Goal: Task Accomplishment & Management: Use online tool/utility

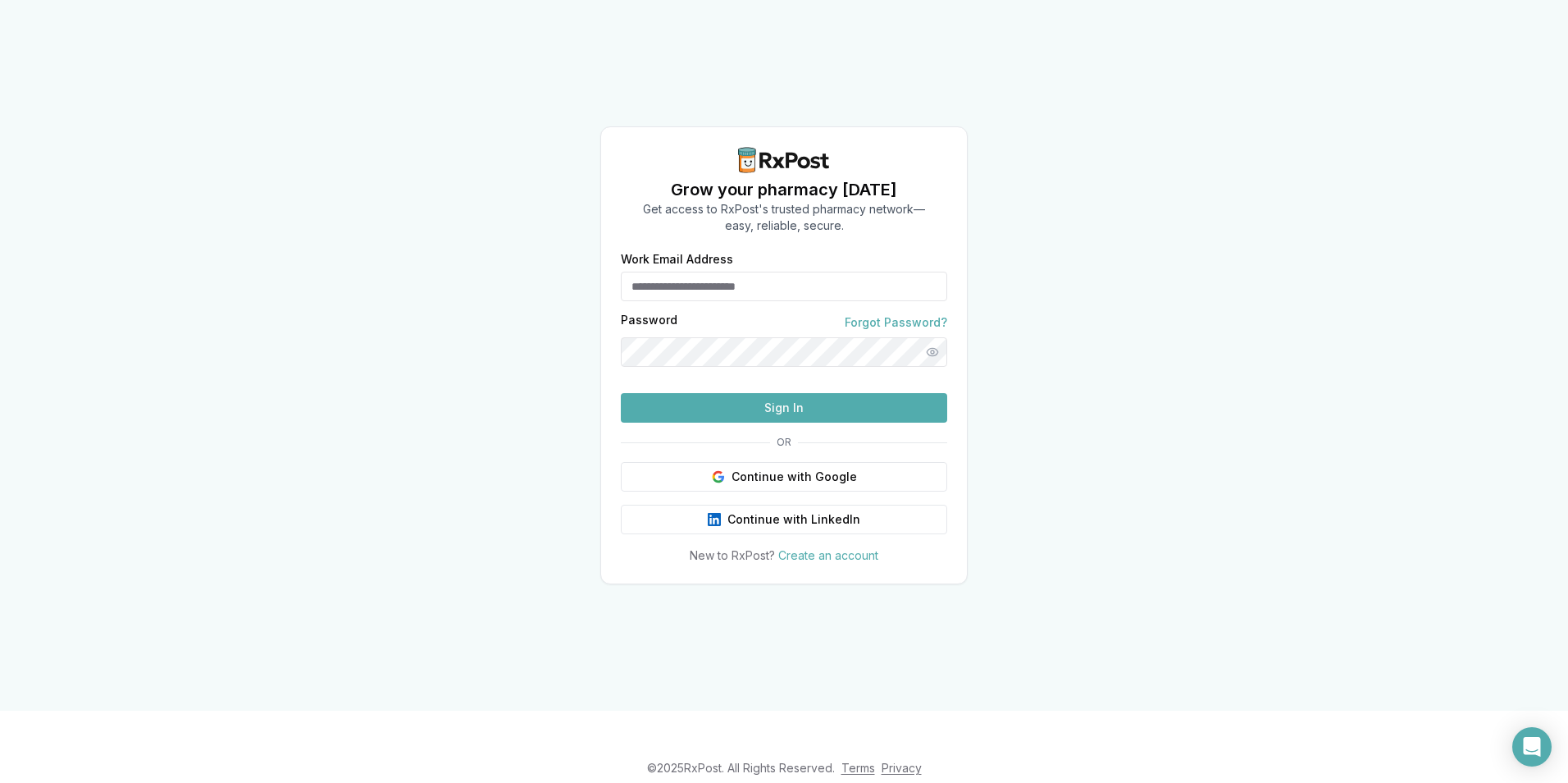
click at [792, 290] on input "Work Email Address" at bounding box center [784, 286] width 327 height 30
type input "**********"
click at [767, 422] on button "Sign In" at bounding box center [784, 407] width 327 height 30
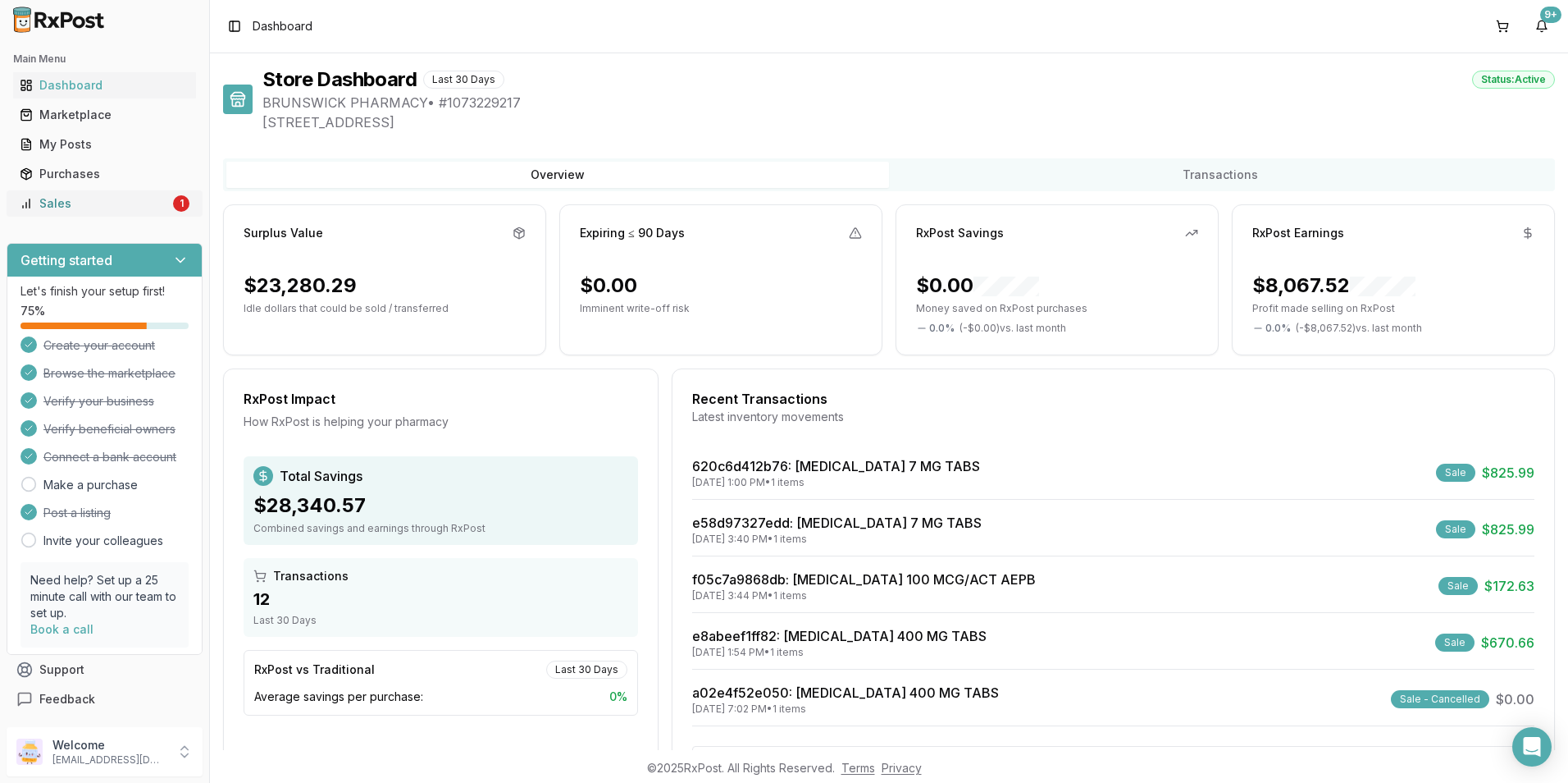
click at [131, 210] on div "Sales" at bounding box center [94, 203] width 150 height 16
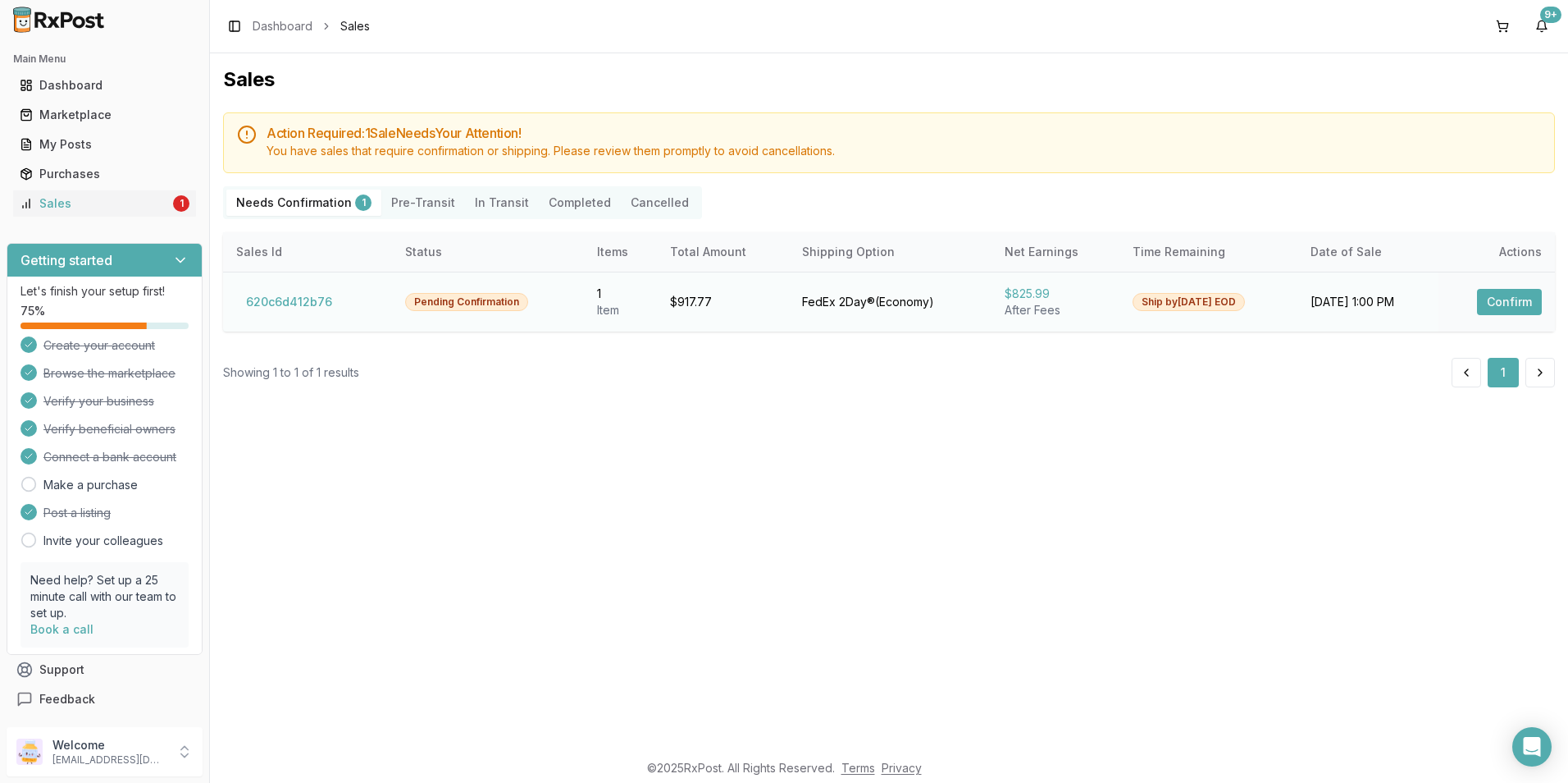
click at [1499, 295] on button "Confirm" at bounding box center [1510, 302] width 65 height 27
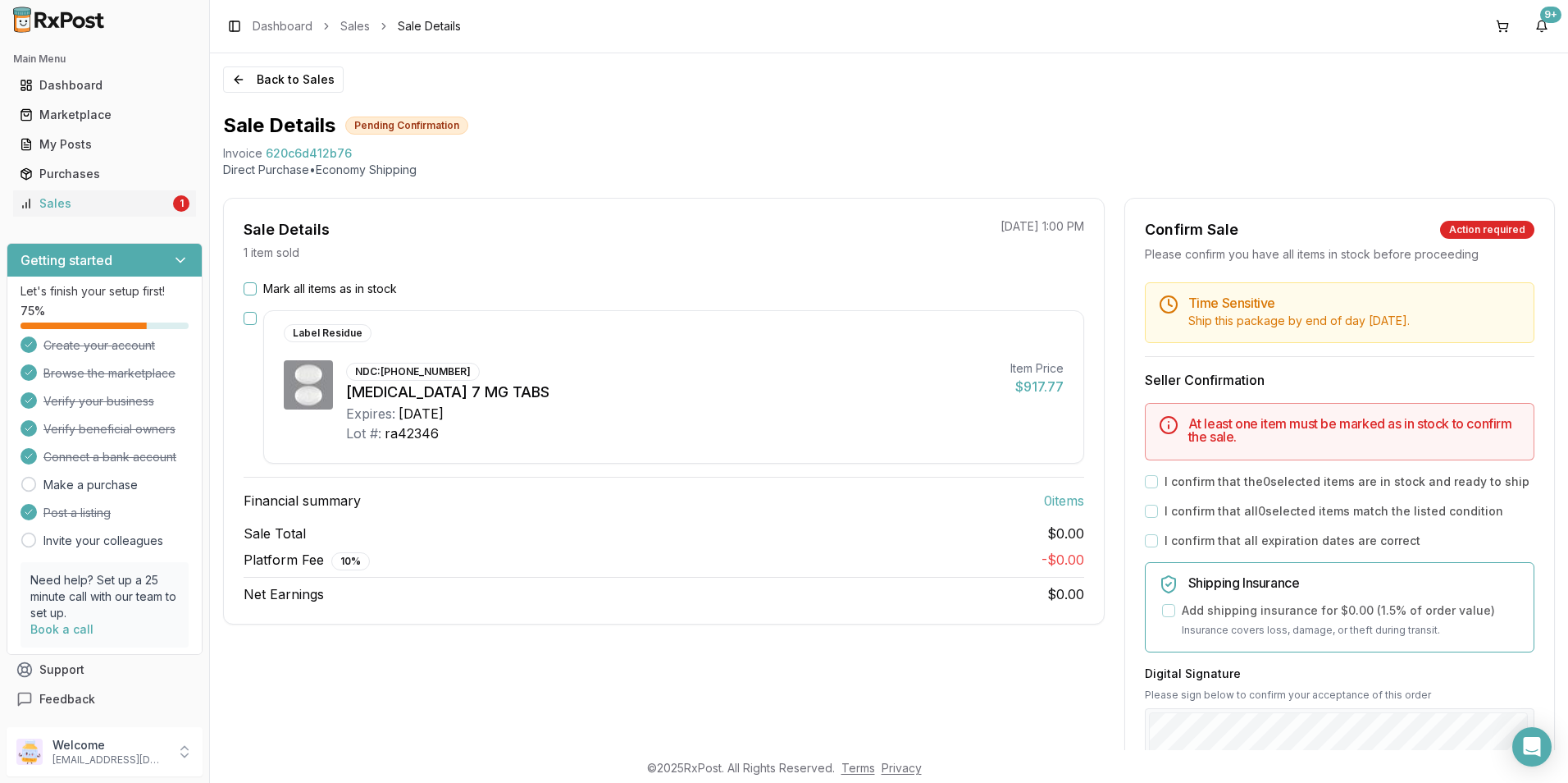
click at [246, 327] on div "Label Residue NDC: 00169-4307-30 Rybelsus 7 MG TABS Expires: 2026-10-31 Lot #: …" at bounding box center [664, 386] width 841 height 154
click at [246, 325] on div "Label Residue NDC: 00169-4307-30 Rybelsus 7 MG TABS Expires: 2026-10-31 Lot #: …" at bounding box center [664, 386] width 841 height 154
click at [246, 323] on button "button" at bounding box center [251, 319] width 13 height 13
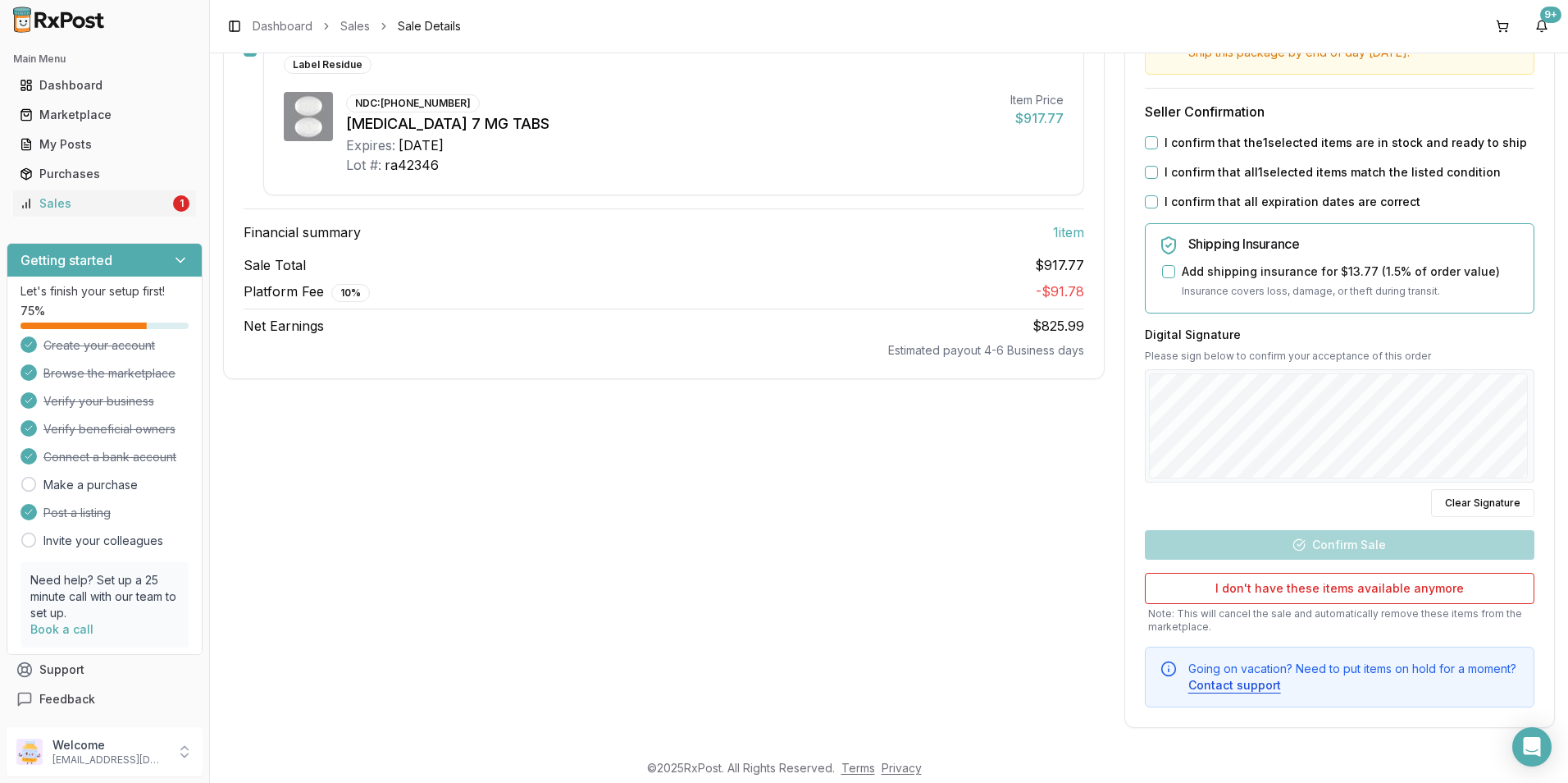
scroll to position [273, 0]
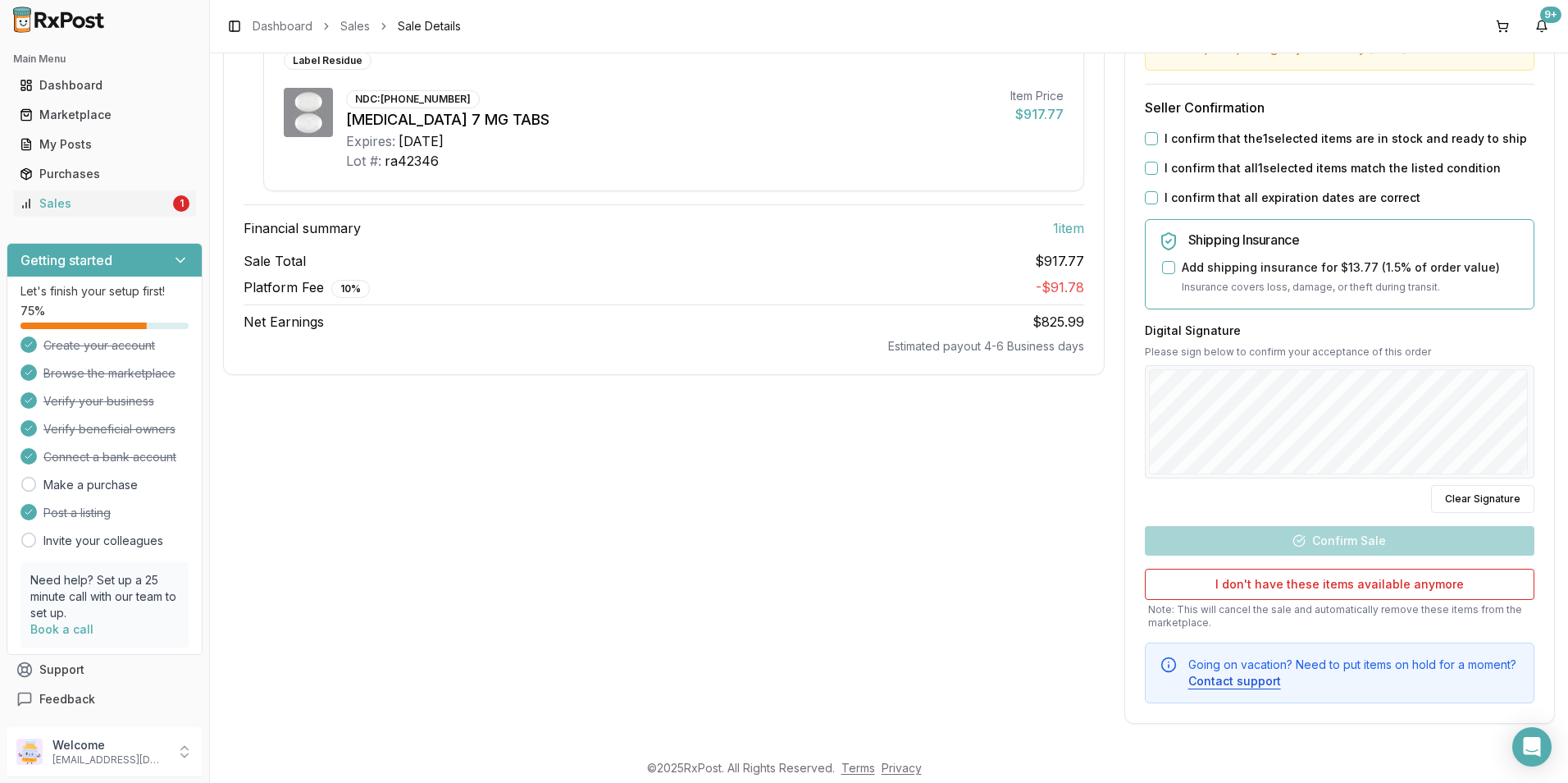
drag, startPoint x: 1146, startPoint y: 144, endPoint x: 1146, endPoint y: 163, distance: 19.0
click at [1146, 147] on div "Time Sensitive Ship this package by end of day Tuesday, October 14th . Seller C…" at bounding box center [1340, 356] width 429 height 693
click at [1146, 171] on button "I confirm that all 1 selected items match the listed condition" at bounding box center [1151, 169] width 13 height 13
click at [1151, 142] on button "I confirm that the 1 selected items are in stock and ready to ship" at bounding box center [1151, 139] width 13 height 13
drag, startPoint x: 1144, startPoint y: 195, endPoint x: 1171, endPoint y: 278, distance: 87.3
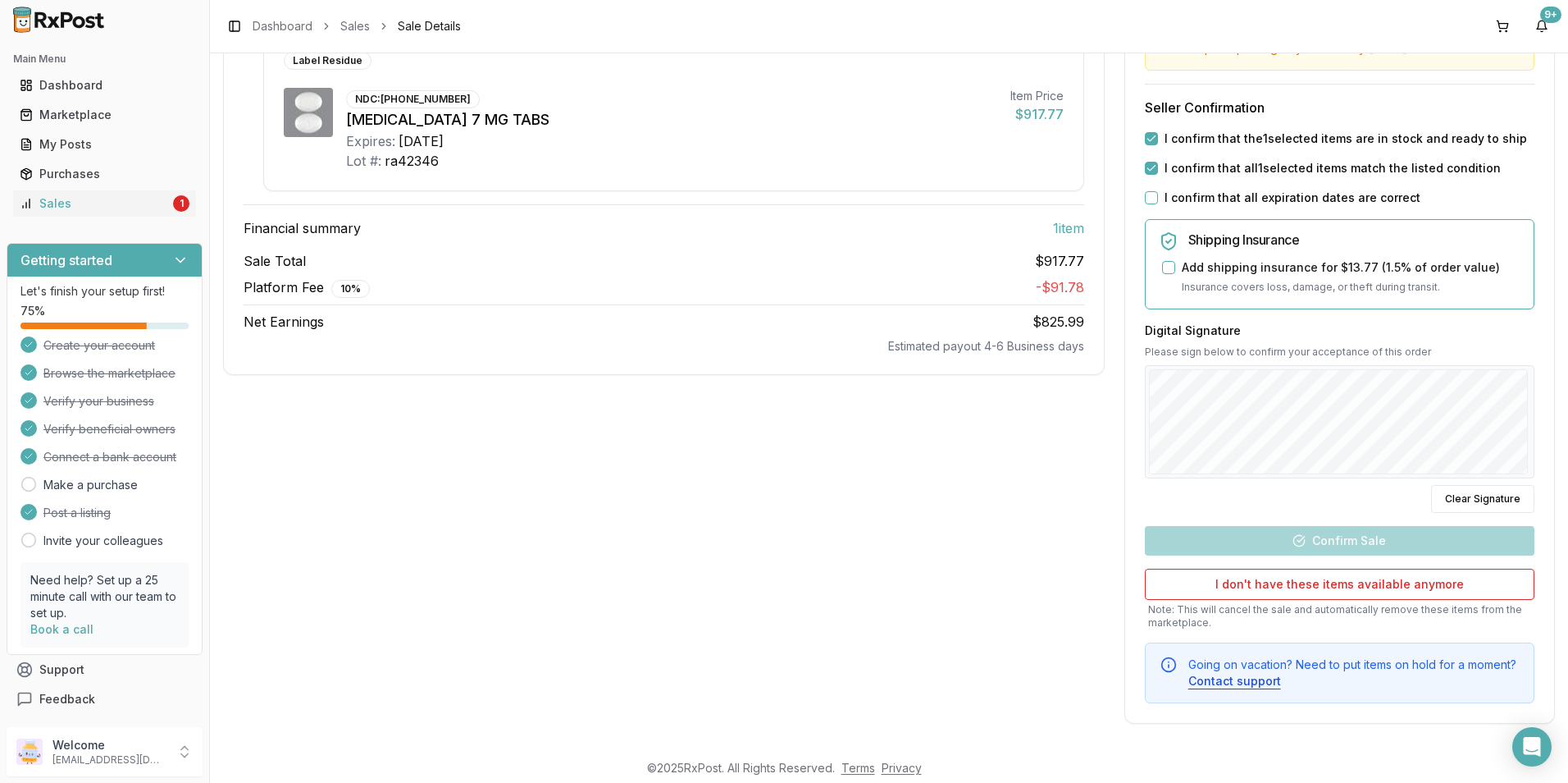
click at [1145, 197] on button "I confirm that all expiration dates are correct" at bounding box center [1151, 198] width 13 height 13
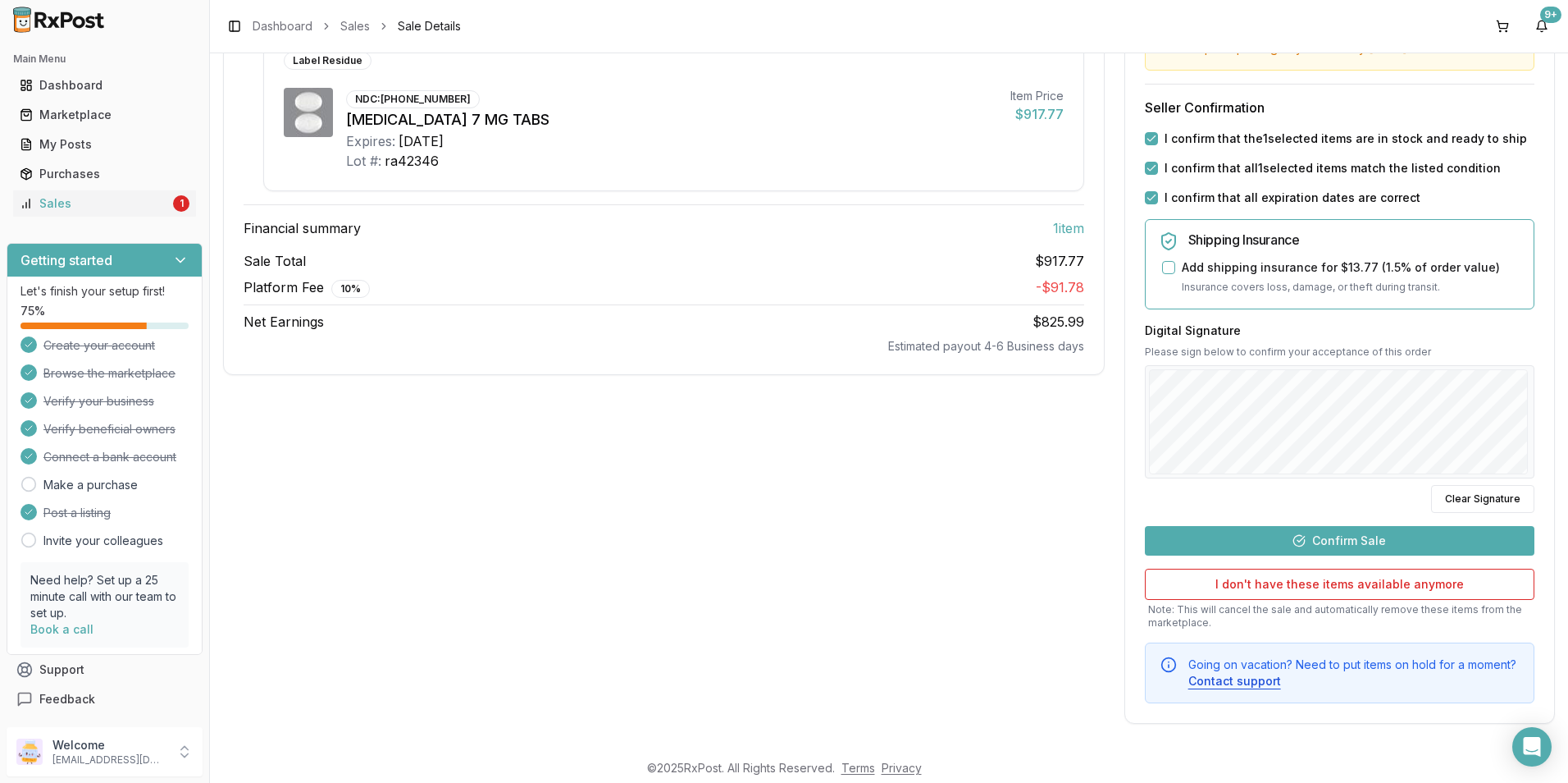
click at [1351, 547] on button "Confirm Sale" at bounding box center [1339, 541] width 390 height 30
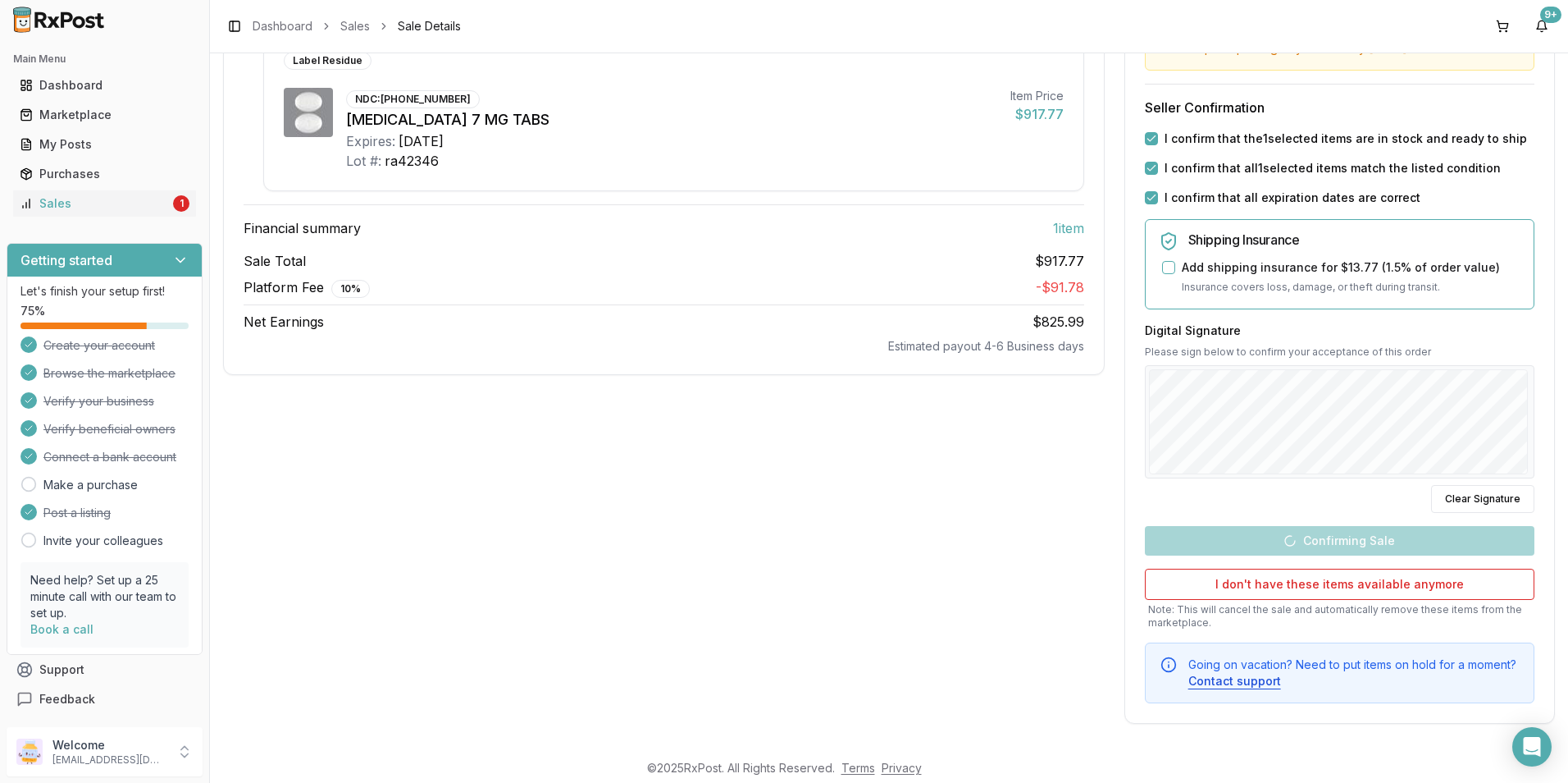
scroll to position [0, 0]
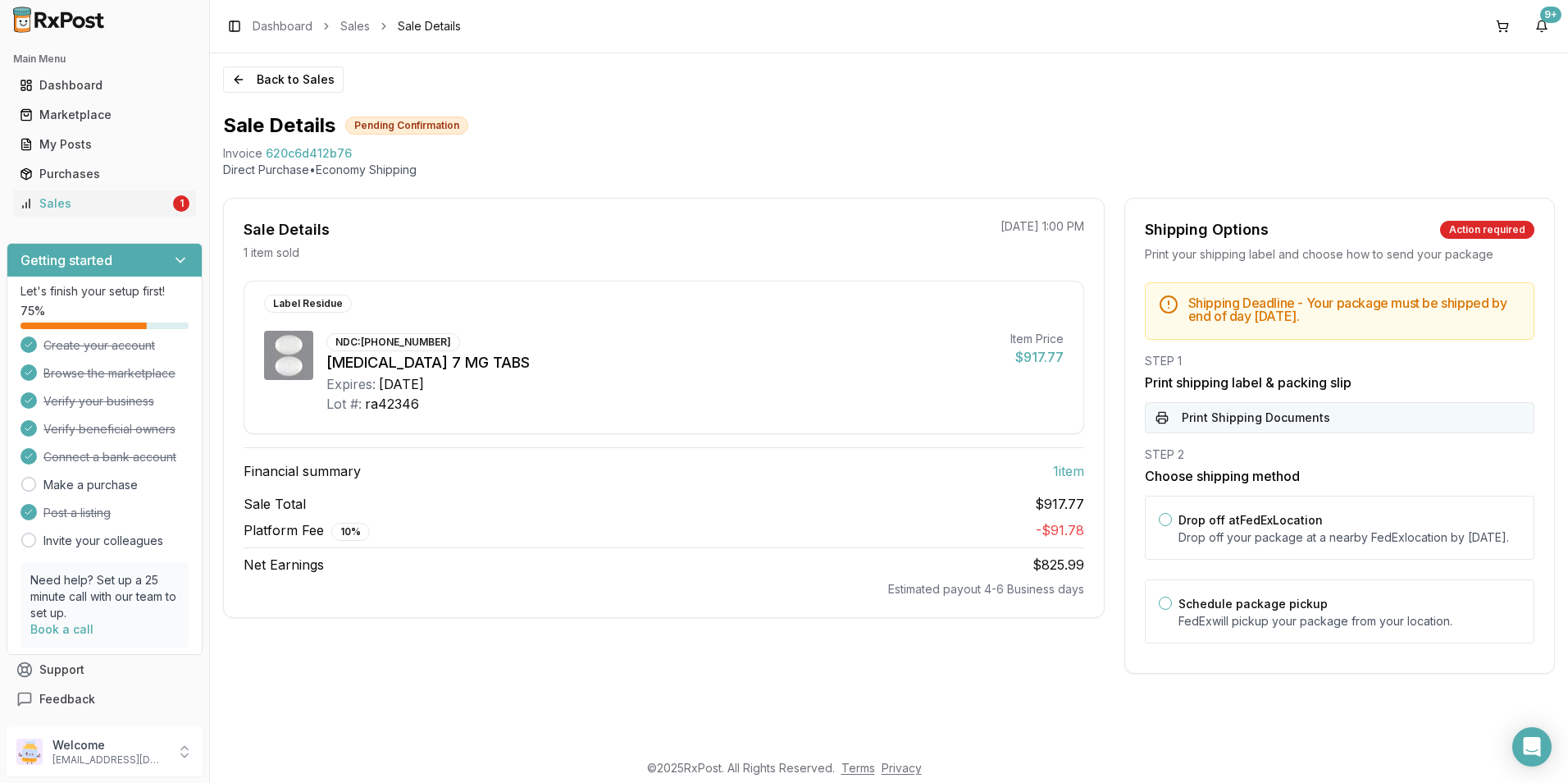
click at [1248, 415] on button "Print Shipping Documents" at bounding box center [1339, 418] width 390 height 31
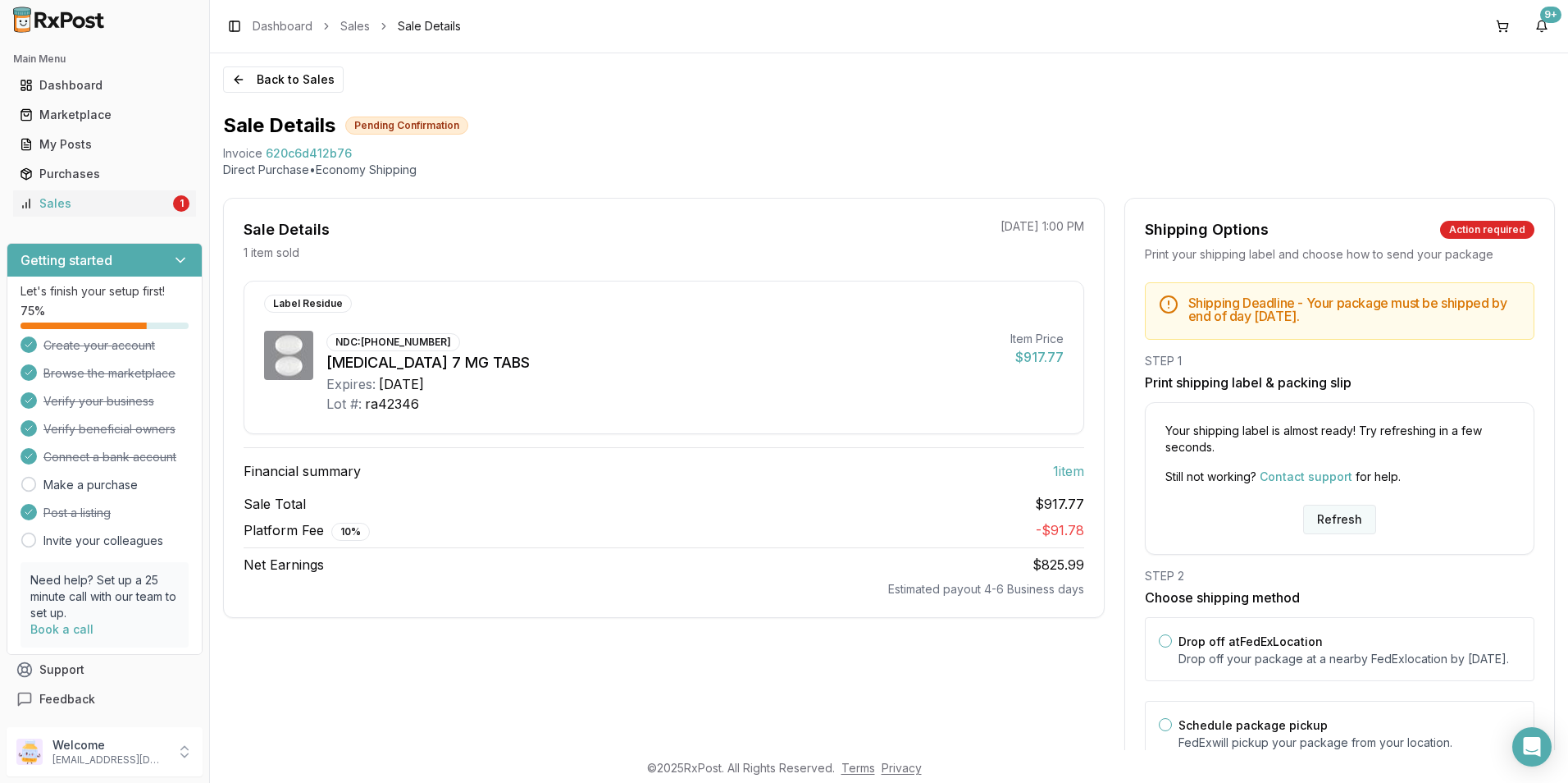
click at [1338, 514] on button "Refresh" at bounding box center [1339, 519] width 73 height 30
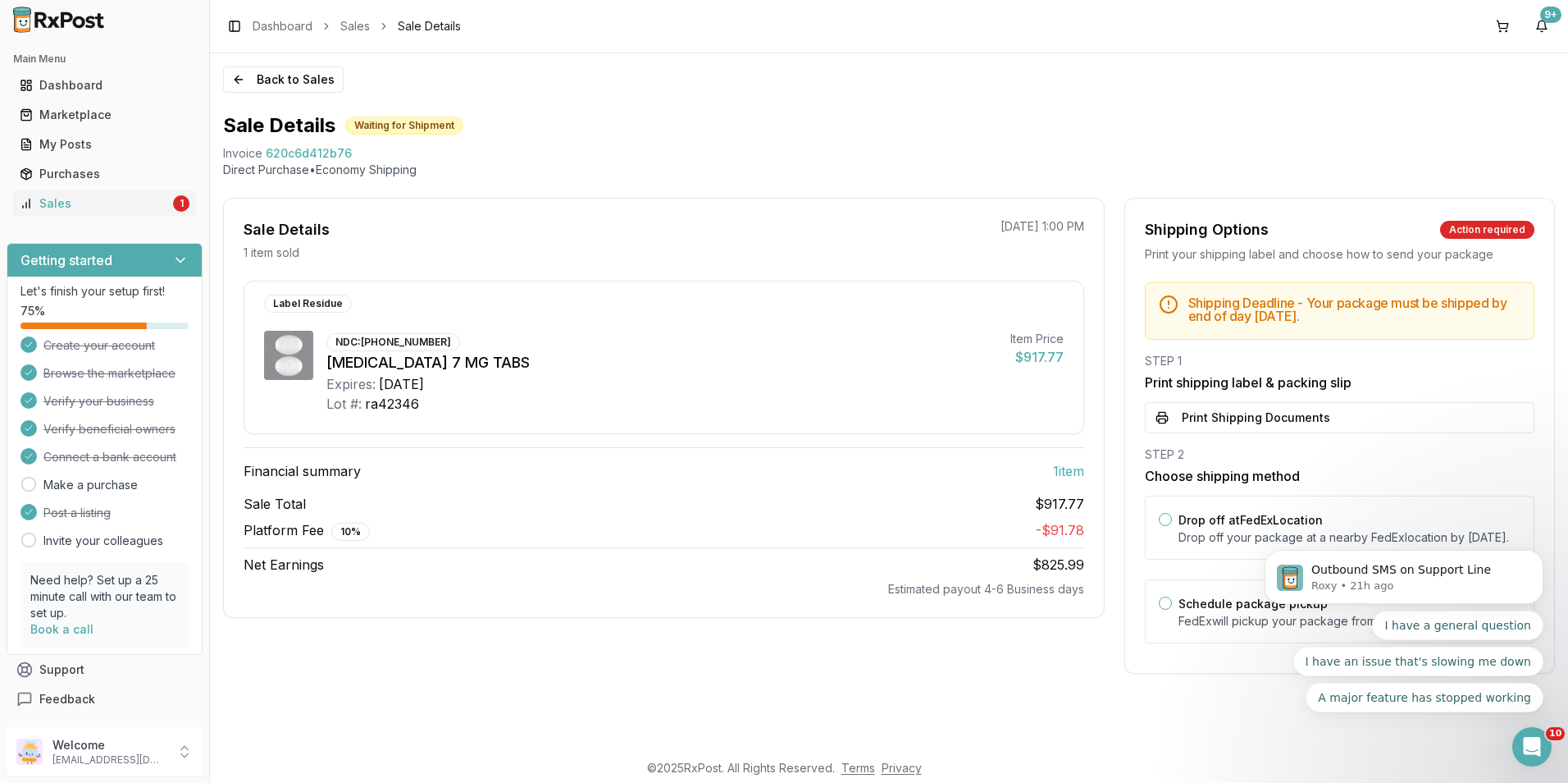
click at [1248, 417] on button "Print Shipping Documents" at bounding box center [1339, 418] width 390 height 31
click at [98, 759] on p "[EMAIL_ADDRESS][DOMAIN_NAME]" at bounding box center [110, 760] width 114 height 13
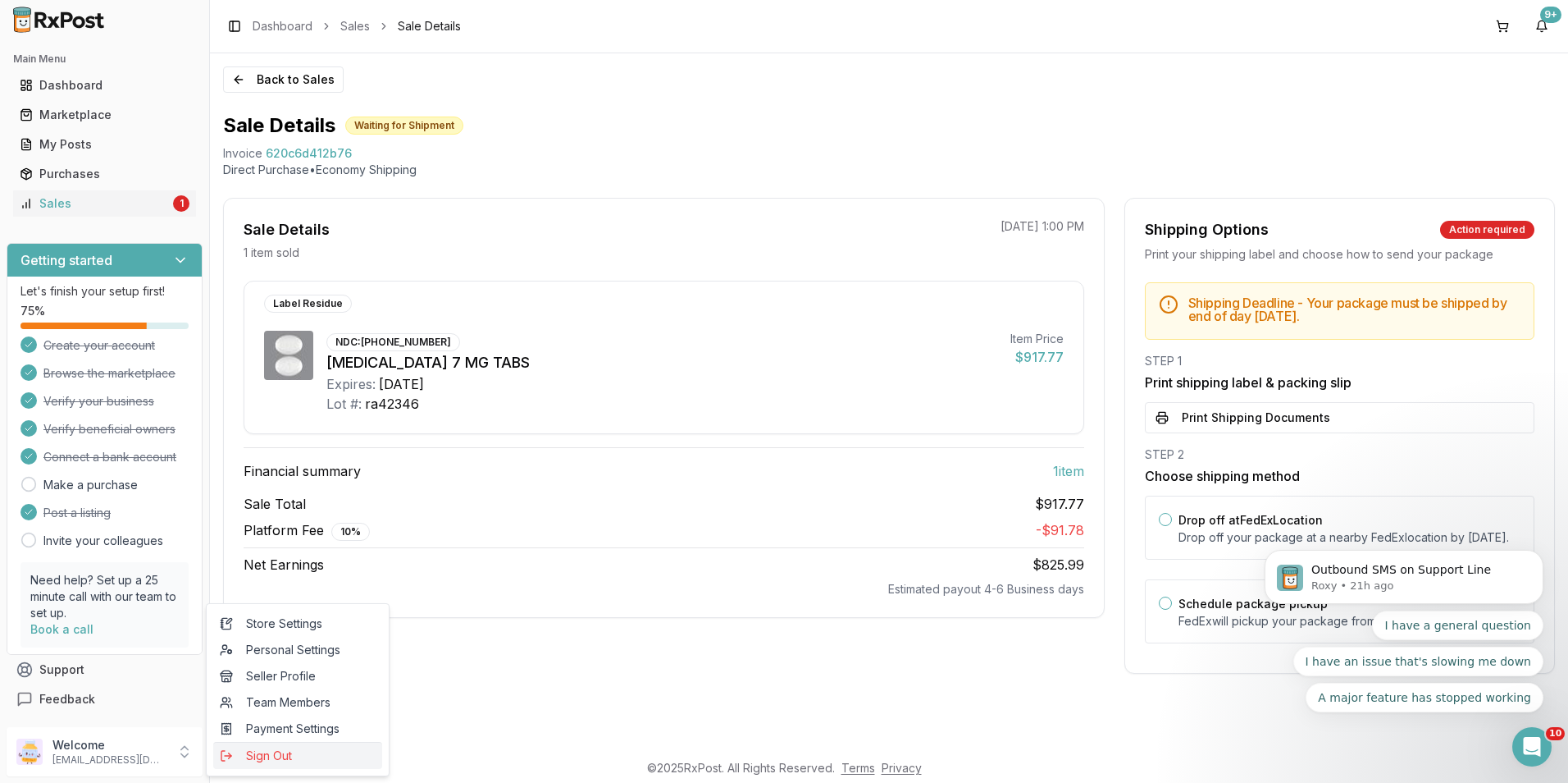
click at [264, 749] on span "Sign Out" at bounding box center [298, 755] width 156 height 16
